Goal: Transaction & Acquisition: Book appointment/travel/reservation

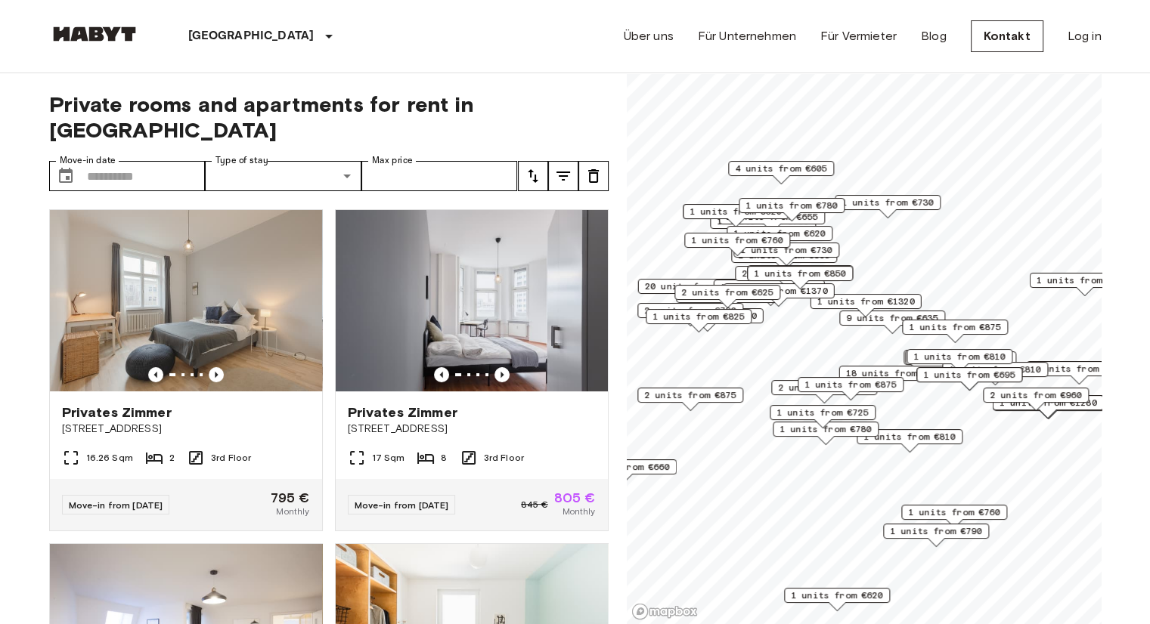
click at [852, 318] on span "9 units from €635" at bounding box center [892, 318] width 92 height 14
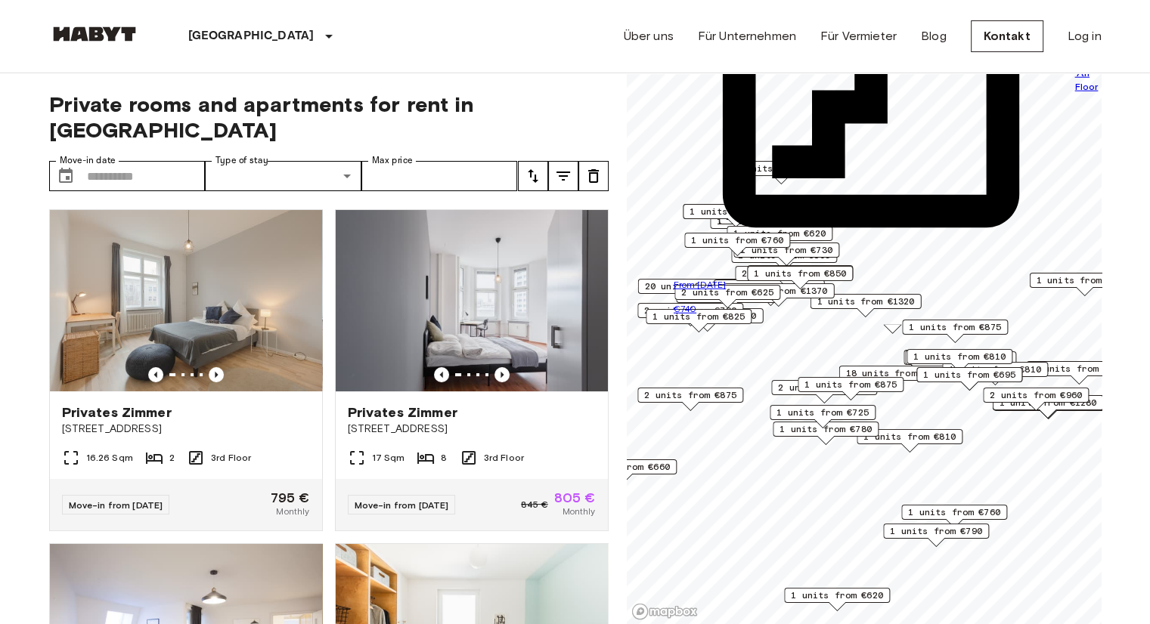
click at [534, 169] on icon "tune" at bounding box center [533, 176] width 11 height 14
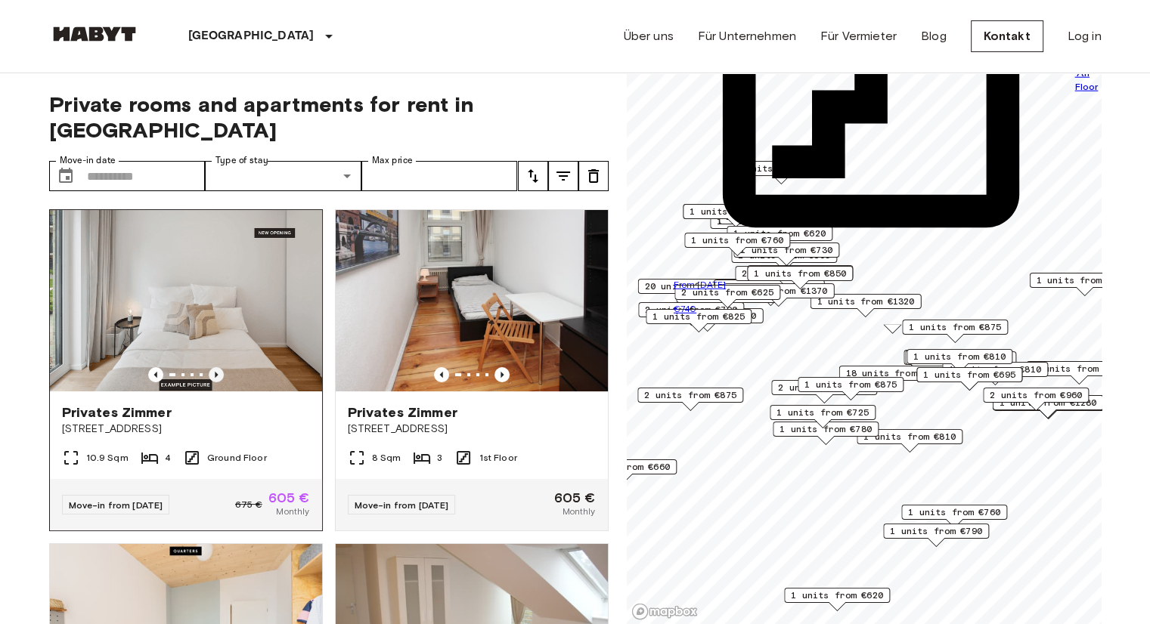
click at [215, 372] on icon "Previous image" at bounding box center [216, 375] width 3 height 6
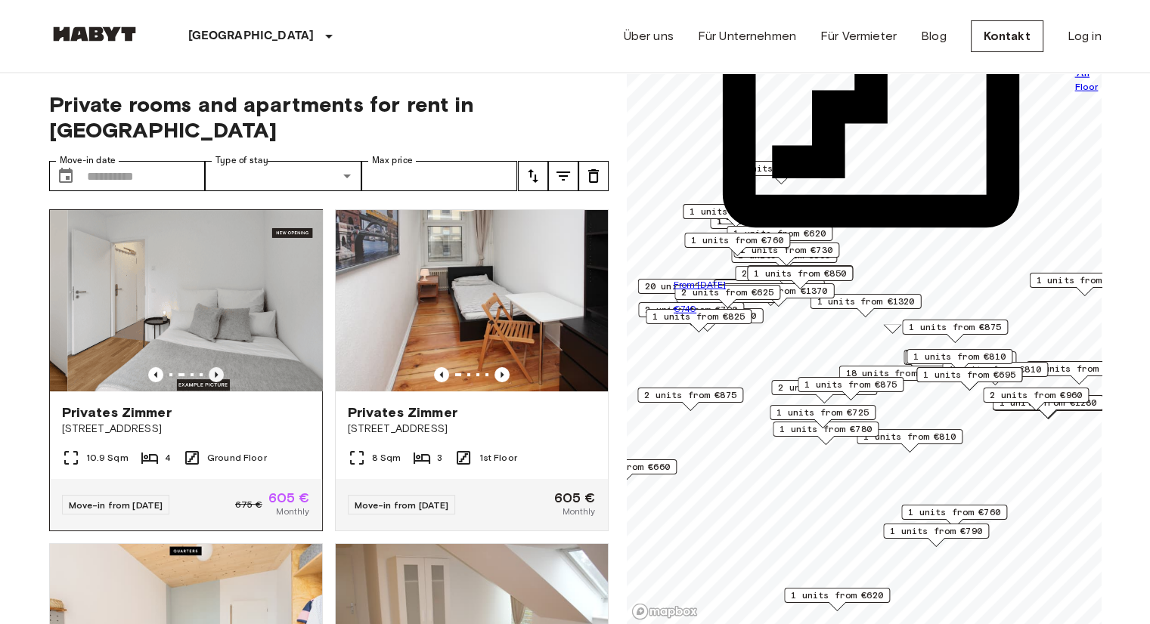
click at [215, 372] on icon "Previous image" at bounding box center [216, 375] width 3 height 6
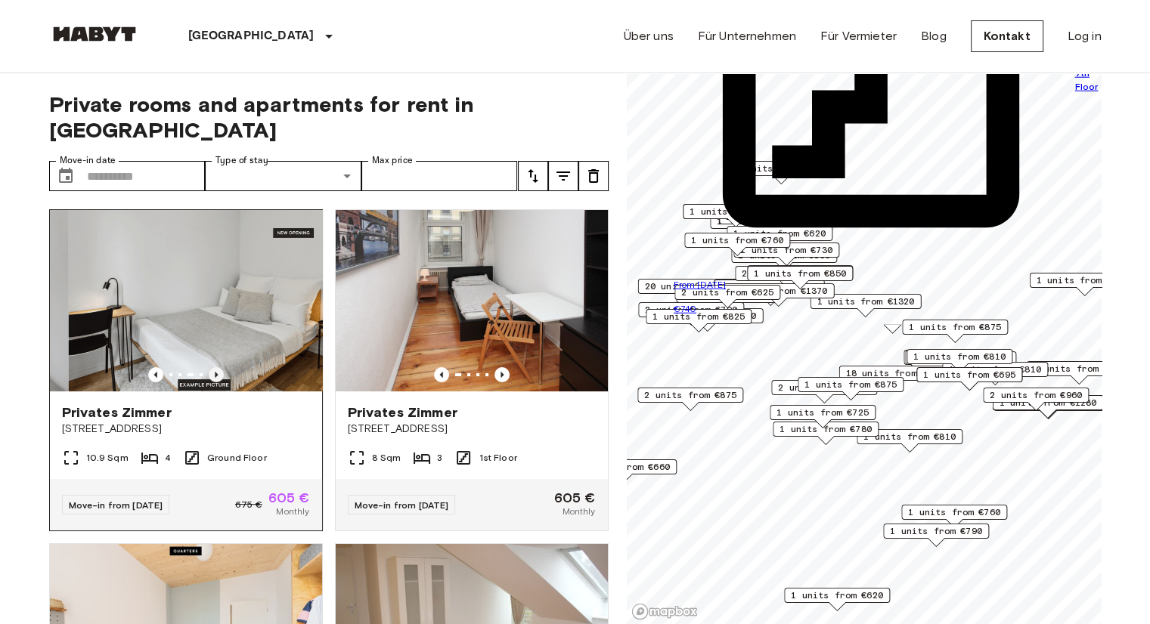
click at [215, 372] on icon "Previous image" at bounding box center [216, 375] width 3 height 6
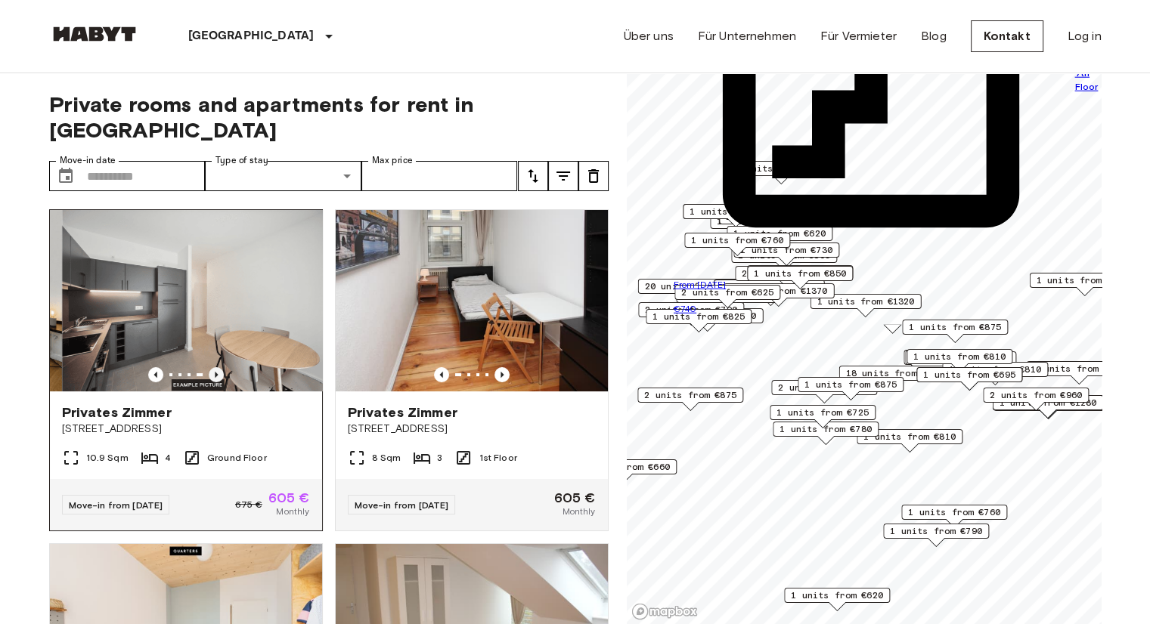
click at [215, 372] on icon "Previous image" at bounding box center [216, 375] width 3 height 6
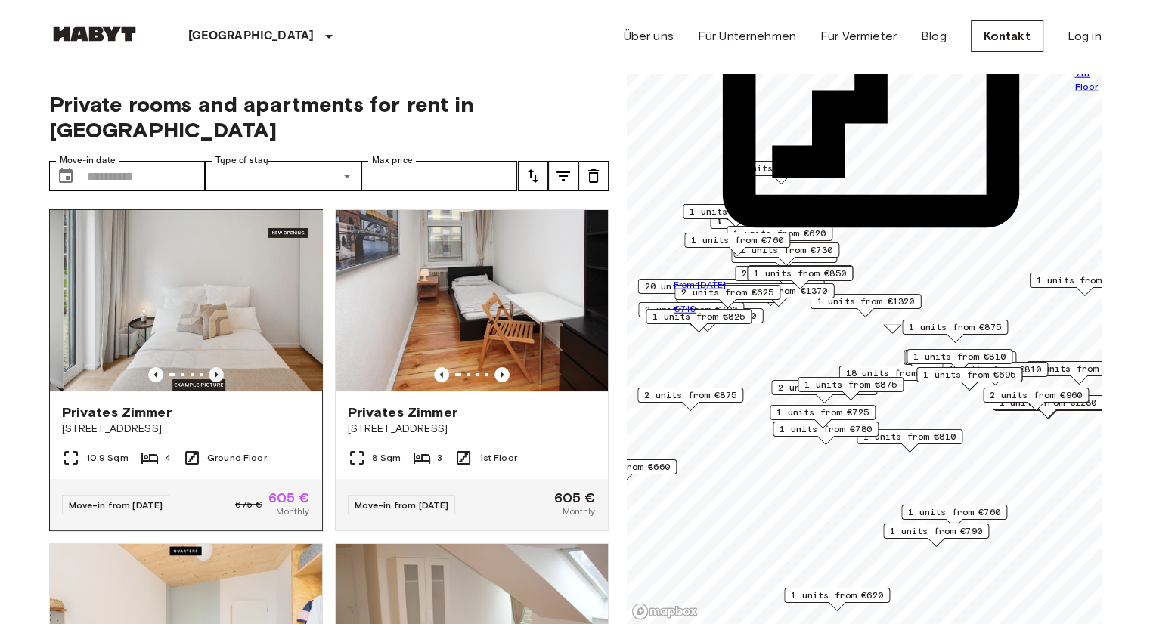
click at [215, 372] on icon "Previous image" at bounding box center [216, 375] width 3 height 6
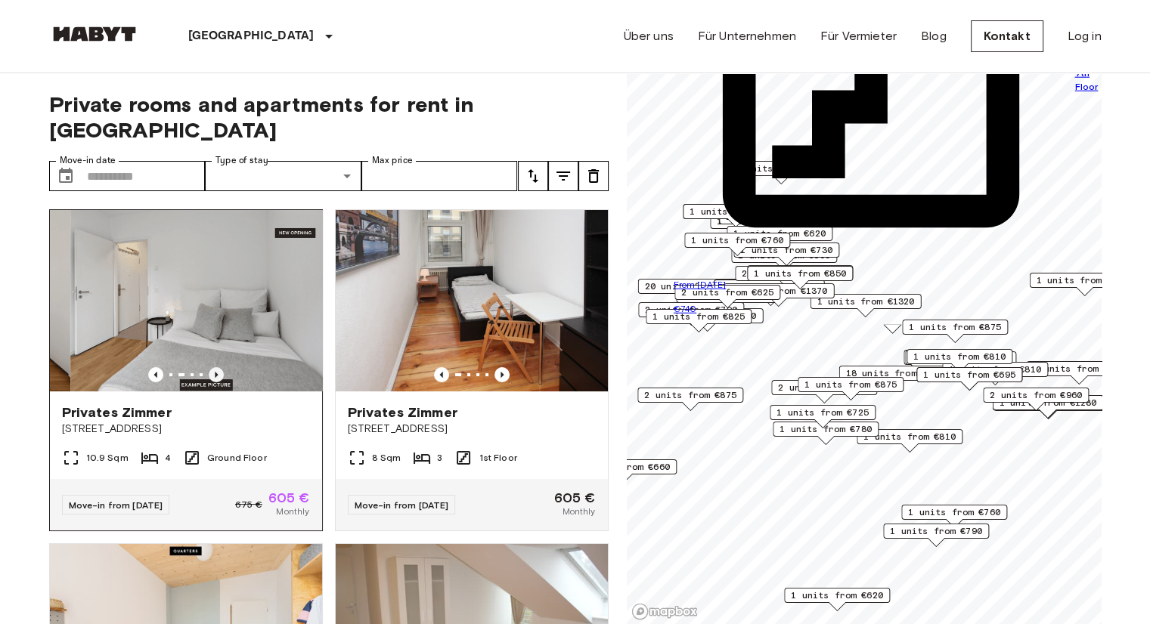
click at [215, 372] on icon "Previous image" at bounding box center [216, 375] width 3 height 6
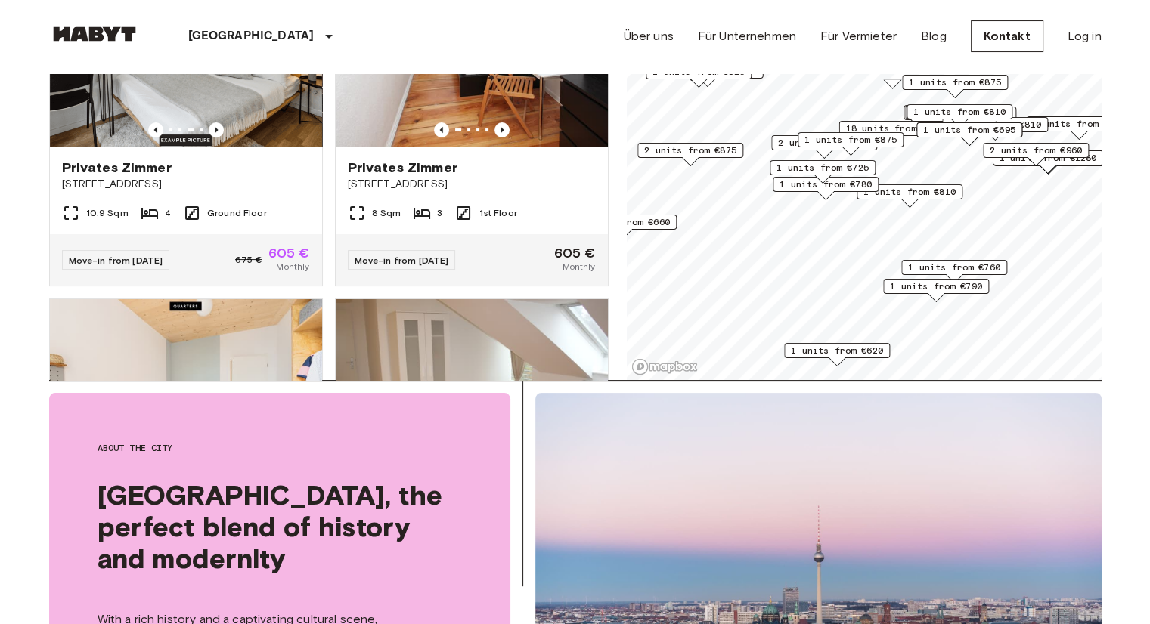
scroll to position [263, 0]
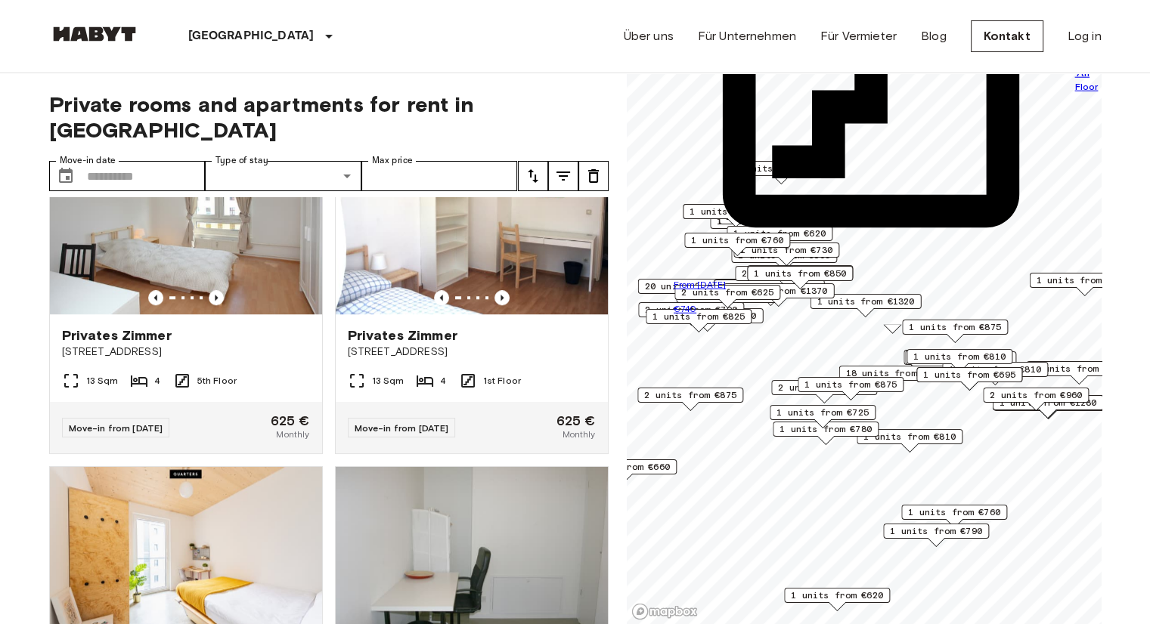
scroll to position [1083, 0]
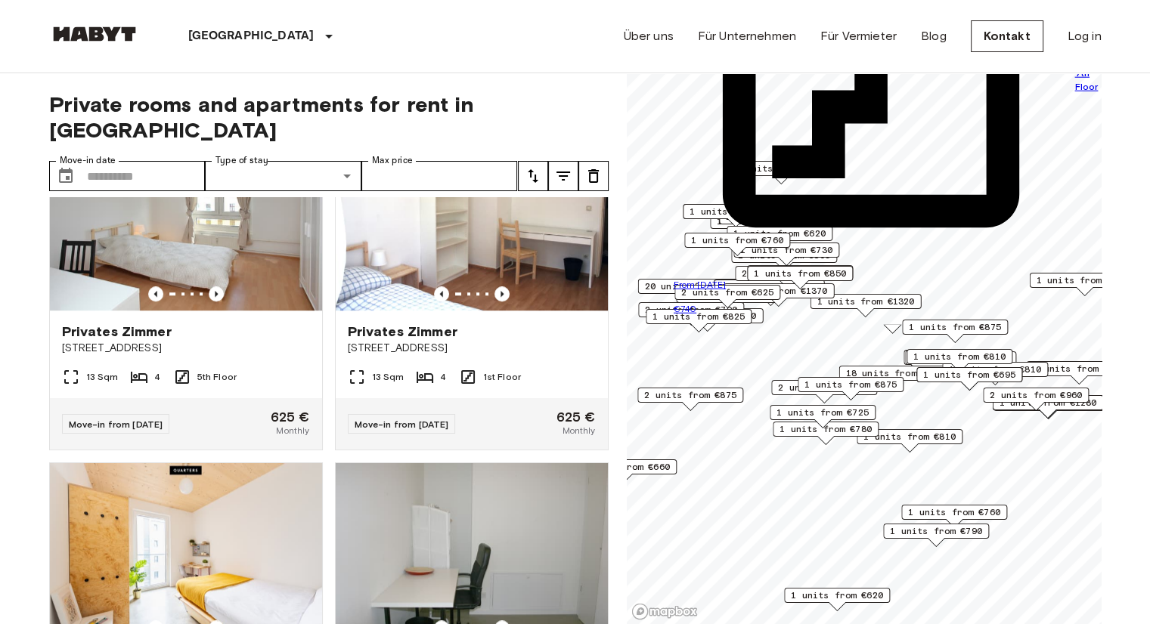
click at [535, 167] on icon "tune" at bounding box center [533, 176] width 18 height 18
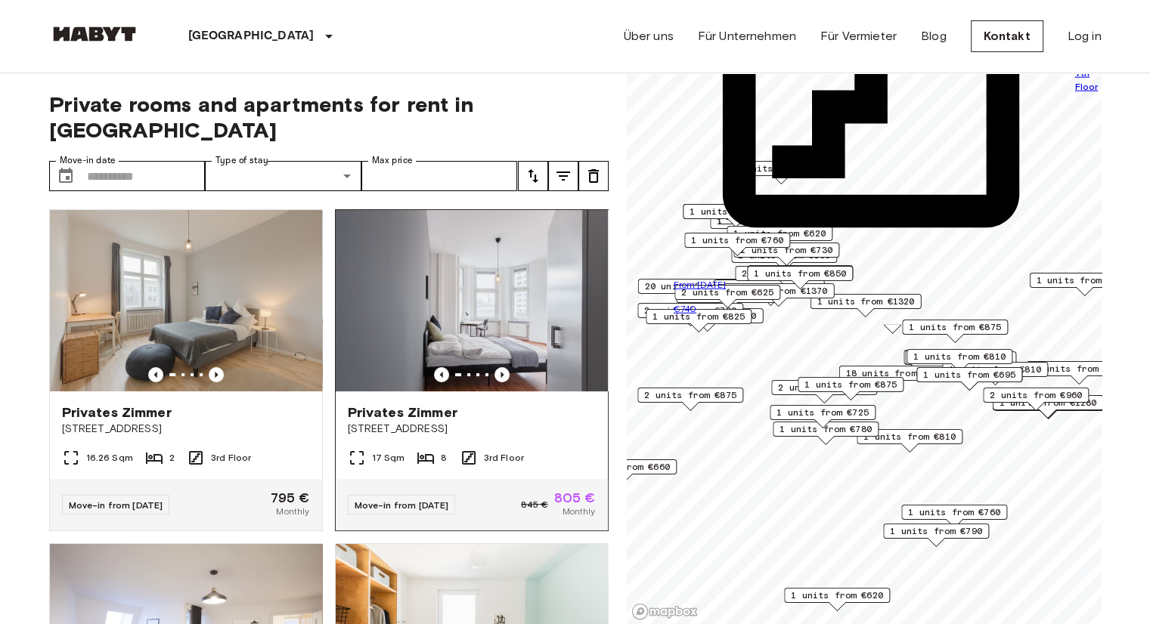
click at [502, 277] on img at bounding box center [472, 300] width 272 height 181
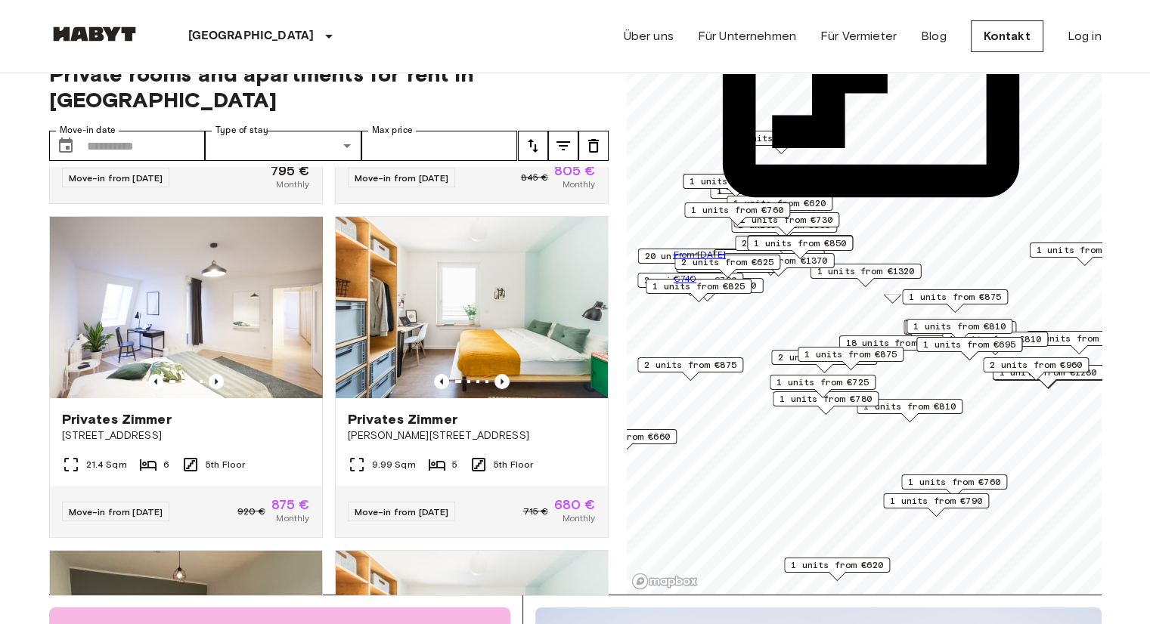
scroll to position [308, 0]
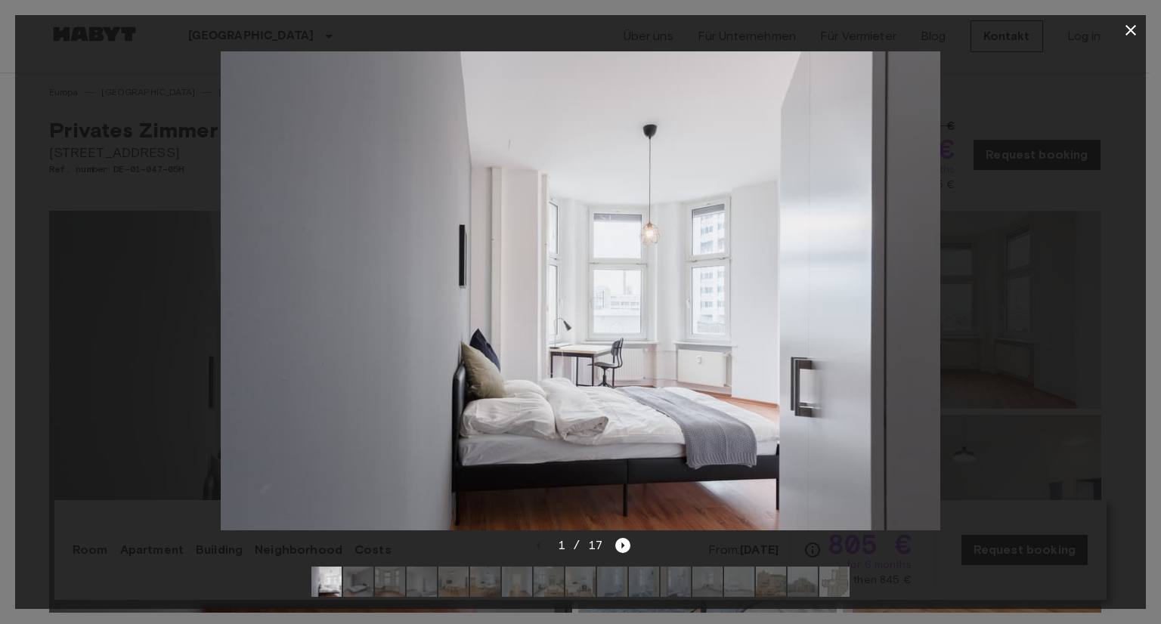
click at [1033, 254] on div at bounding box center [580, 290] width 1131 height 491
click at [1138, 28] on icon "button" at bounding box center [1131, 30] width 18 height 18
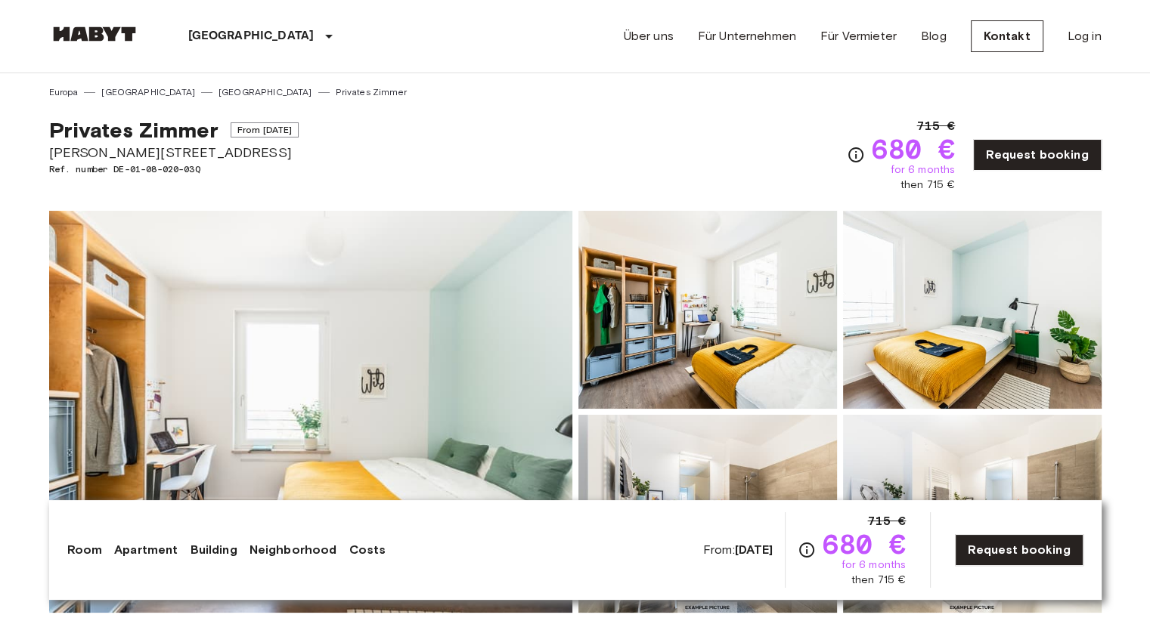
click at [436, 403] on img at bounding box center [310, 412] width 523 height 402
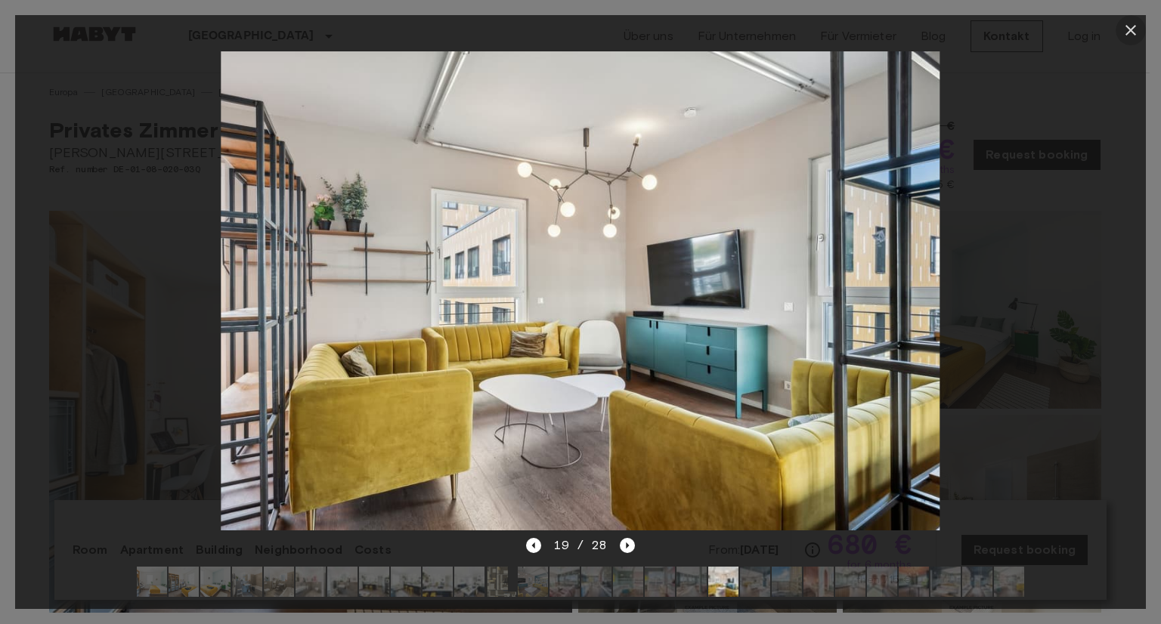
click at [1127, 29] on icon "button" at bounding box center [1131, 30] width 18 height 18
